Goal: Navigation & Orientation: Understand site structure

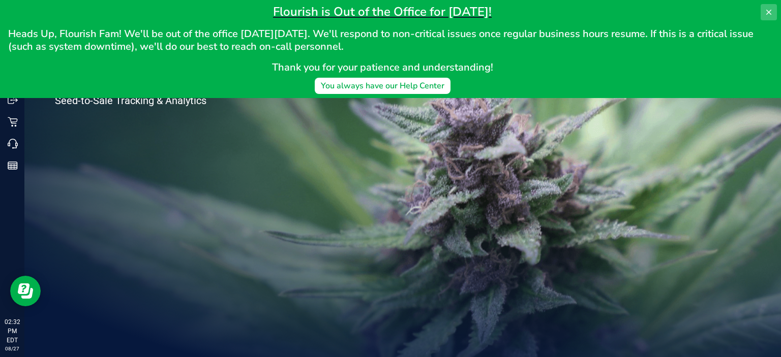
click at [767, 10] on icon at bounding box center [768, 12] width 5 height 5
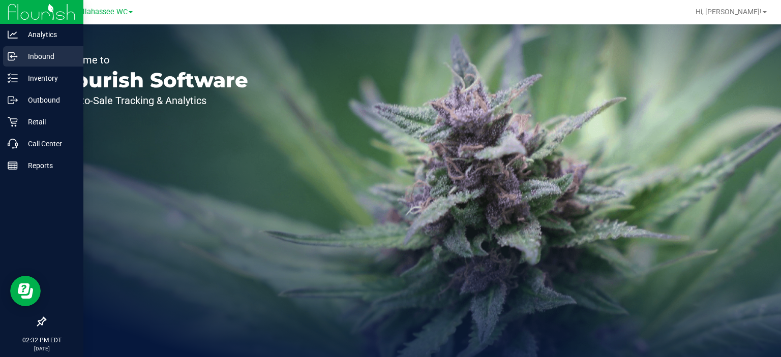
click at [41, 57] on p "Inbound" at bounding box center [48, 56] width 61 height 12
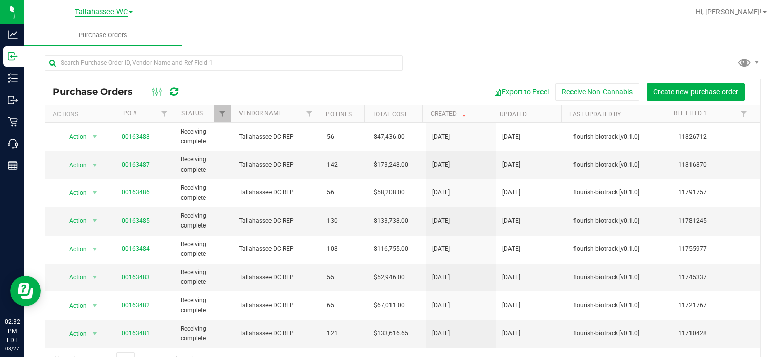
click at [107, 10] on span "Tallahassee WC" at bounding box center [101, 12] width 53 height 9
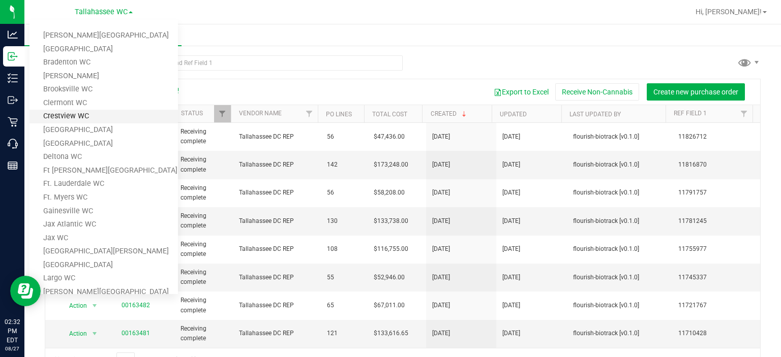
click at [71, 114] on link "Crestview WC" at bounding box center [103, 117] width 148 height 14
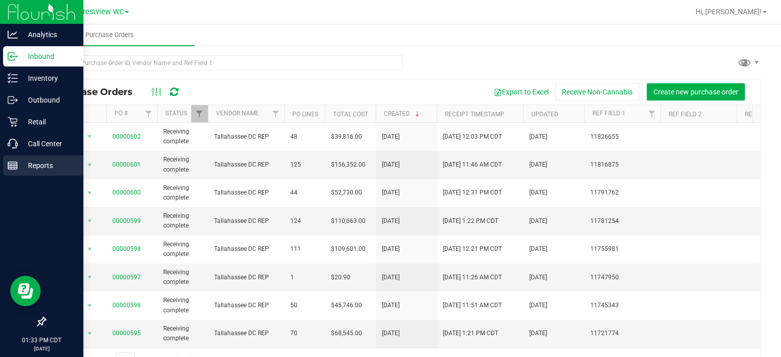
click at [33, 164] on p "Reports" at bounding box center [48, 166] width 61 height 12
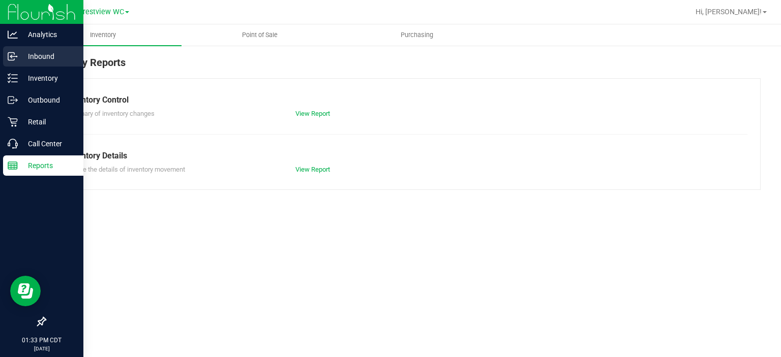
click at [37, 58] on p "Inbound" at bounding box center [48, 56] width 61 height 12
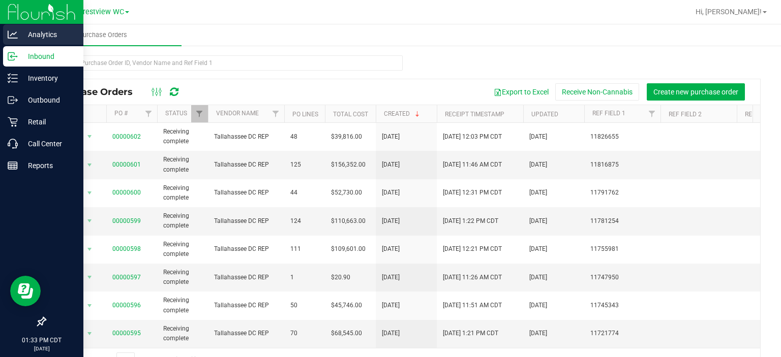
click at [44, 36] on p "Analytics" at bounding box center [48, 34] width 61 height 12
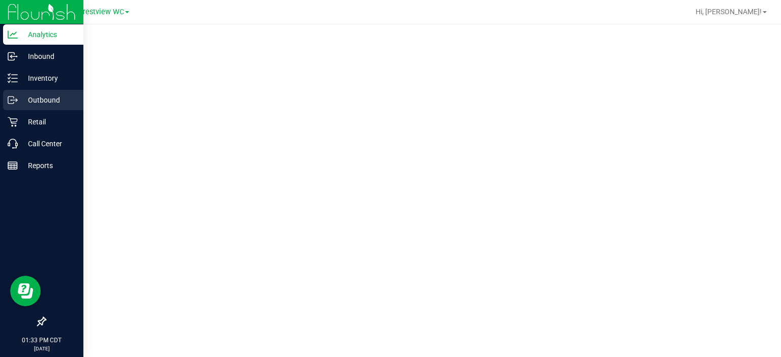
click at [43, 97] on p "Outbound" at bounding box center [48, 100] width 61 height 12
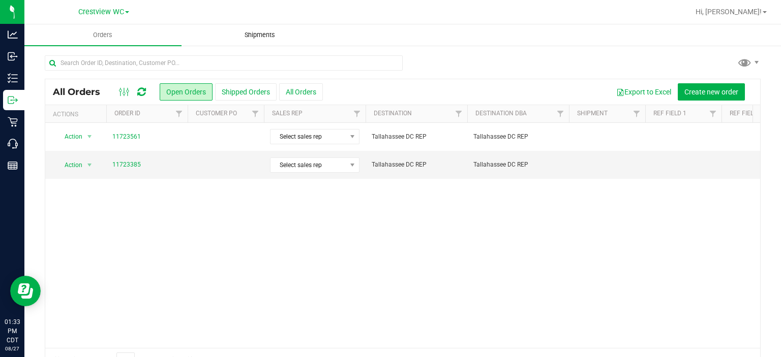
click at [261, 36] on span "Shipments" at bounding box center [260, 35] width 58 height 9
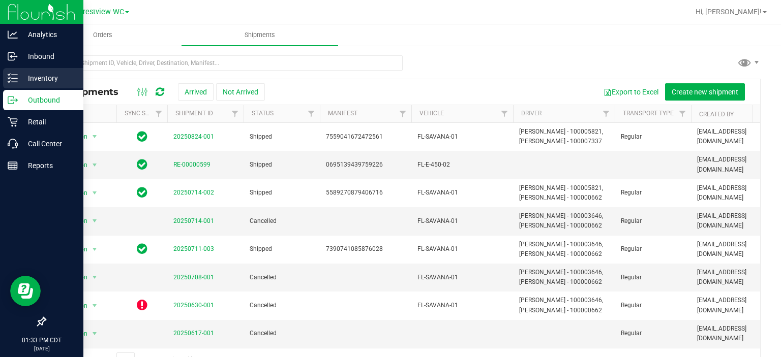
click at [33, 78] on p "Inventory" at bounding box center [48, 78] width 61 height 12
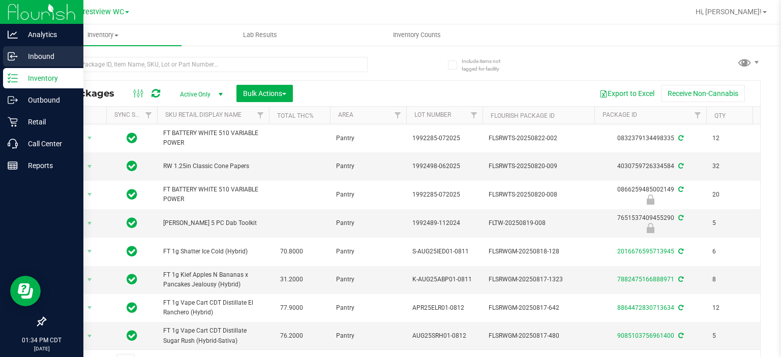
click at [13, 54] on icon at bounding box center [13, 56] width 10 height 10
